Goal: Task Accomplishment & Management: Manage account settings

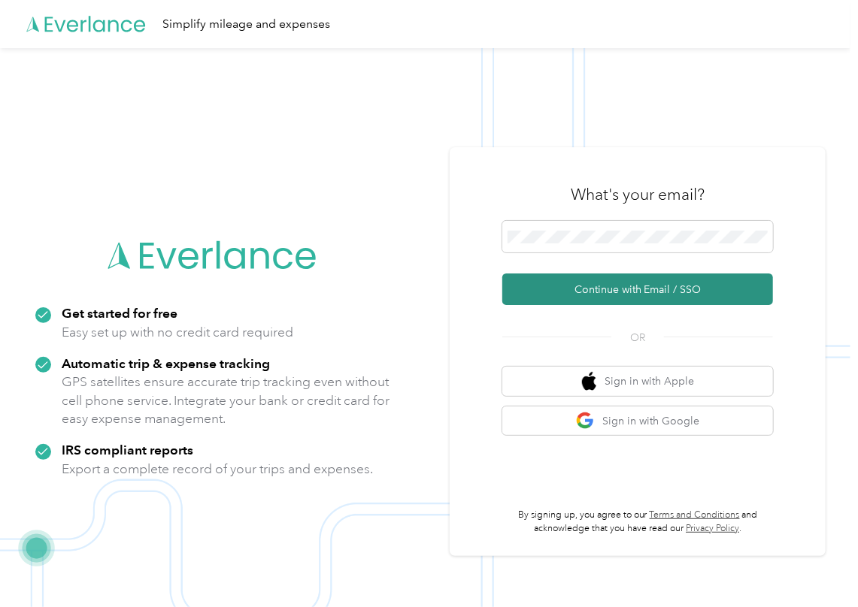
click at [552, 289] on button "Continue with Email / SSO" at bounding box center [637, 290] width 271 height 32
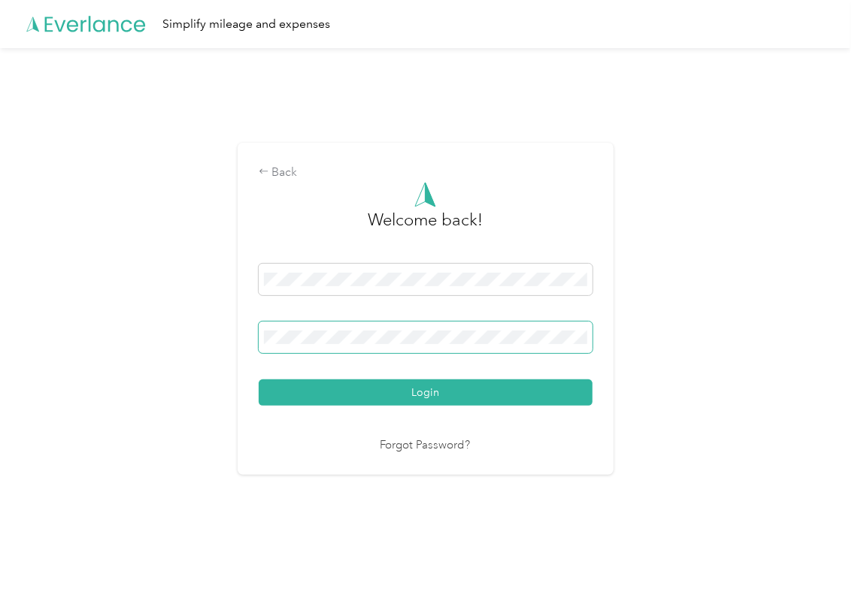
click at [344, 332] on span at bounding box center [426, 338] width 334 height 32
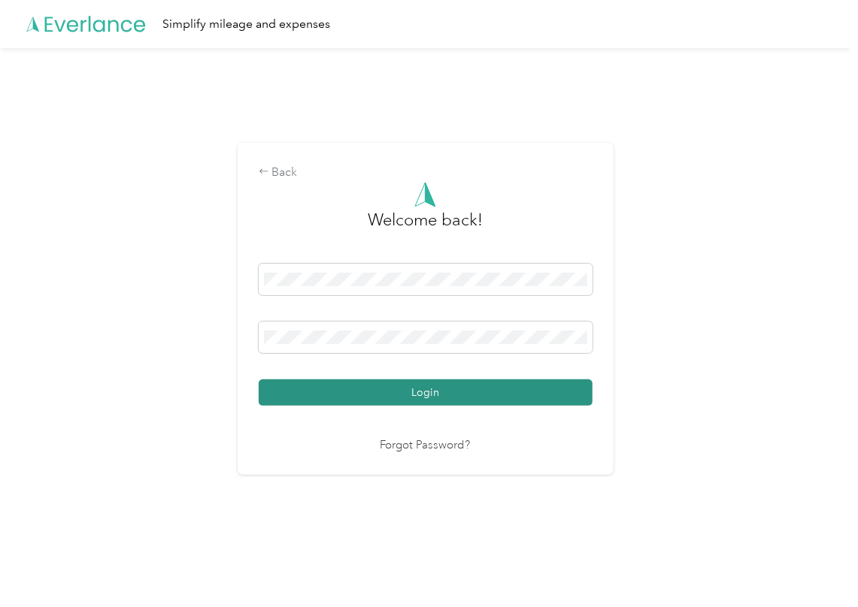
click at [338, 391] on button "Login" at bounding box center [426, 393] width 334 height 26
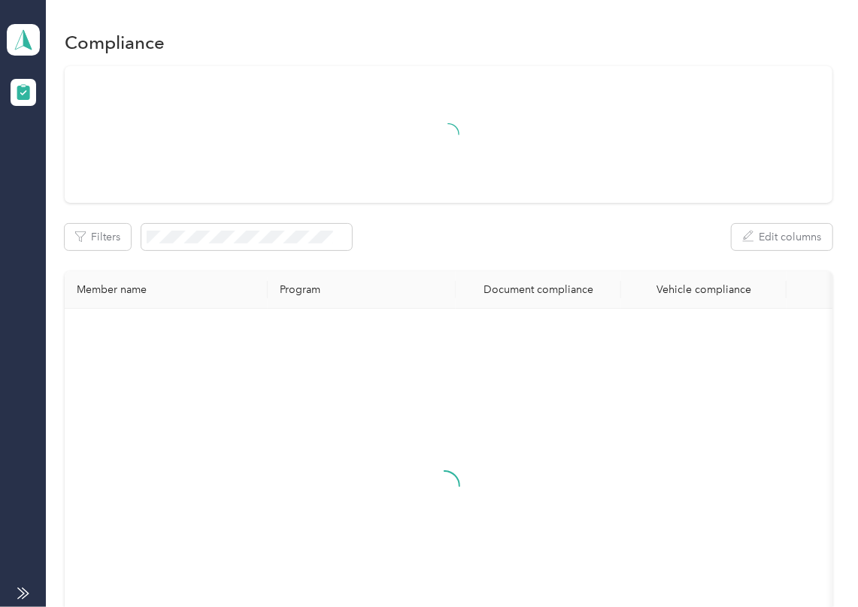
click at [472, 257] on div "Filters Edit columns Member name Program Document compliance Vehicle compliance" at bounding box center [449, 379] width 768 height 626
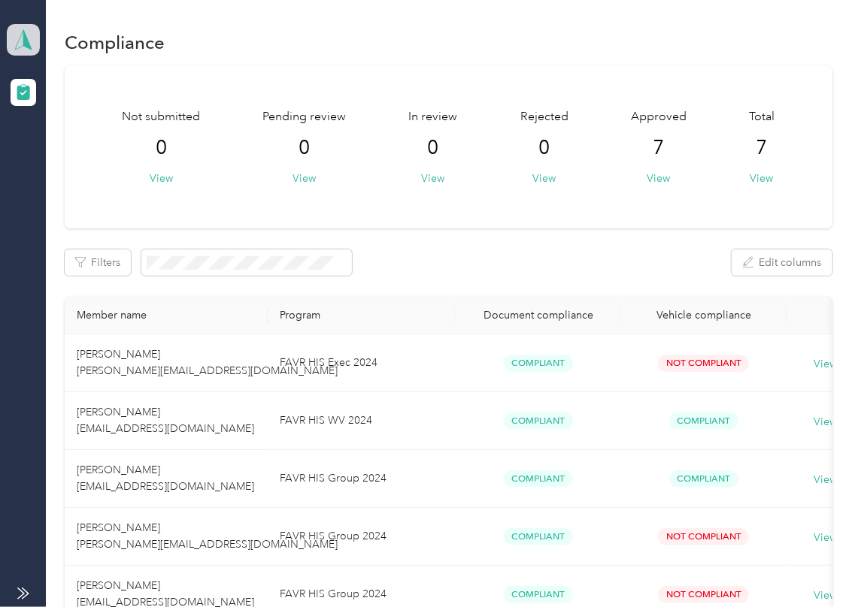
click at [13, 40] on icon at bounding box center [23, 39] width 23 height 21
click at [65, 163] on div "Log out" at bounding box center [49, 158] width 58 height 16
